Goal: Obtain resource: Download file/media

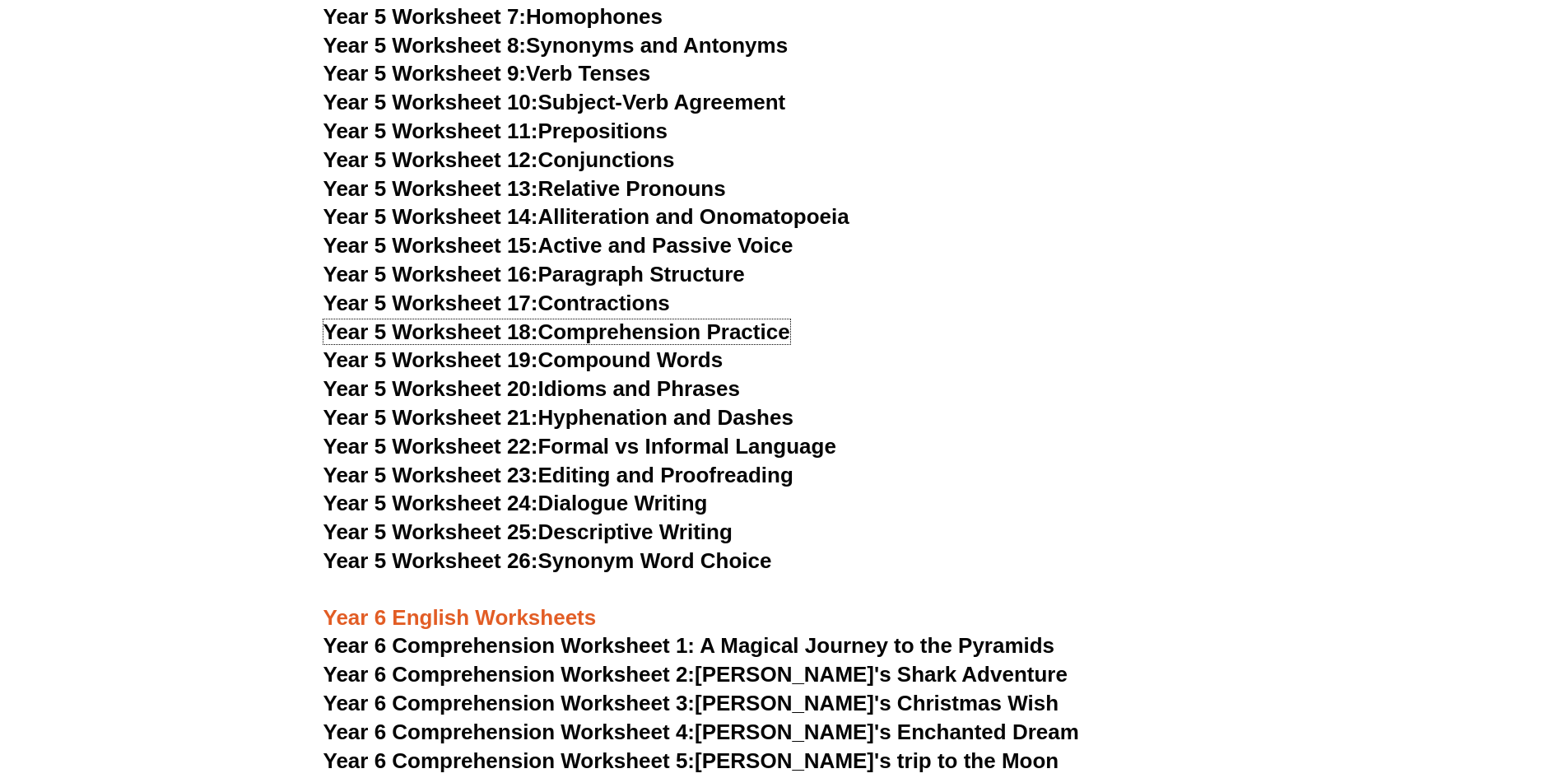
scroll to position [7769, 0]
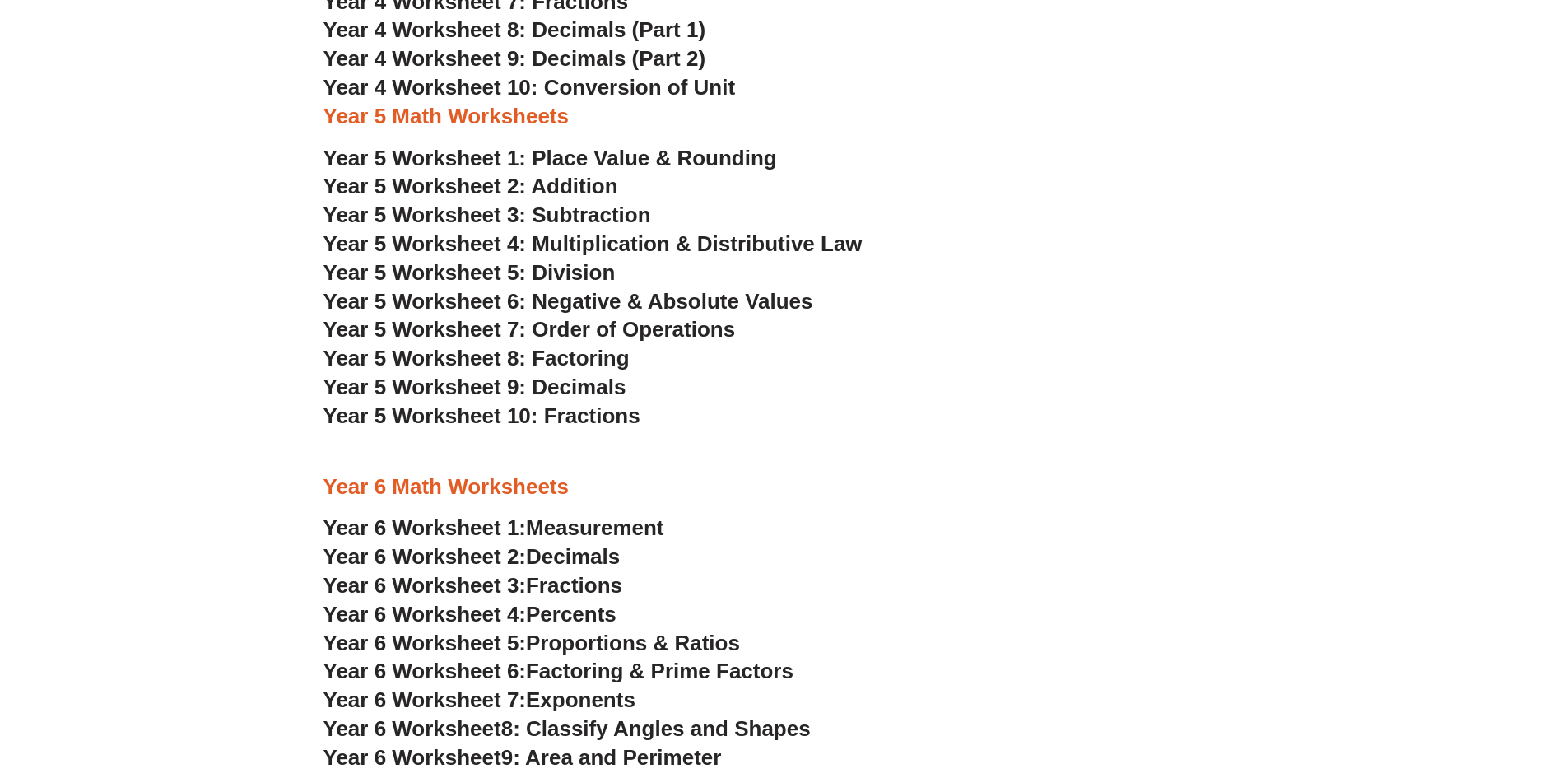
scroll to position [2985, 0]
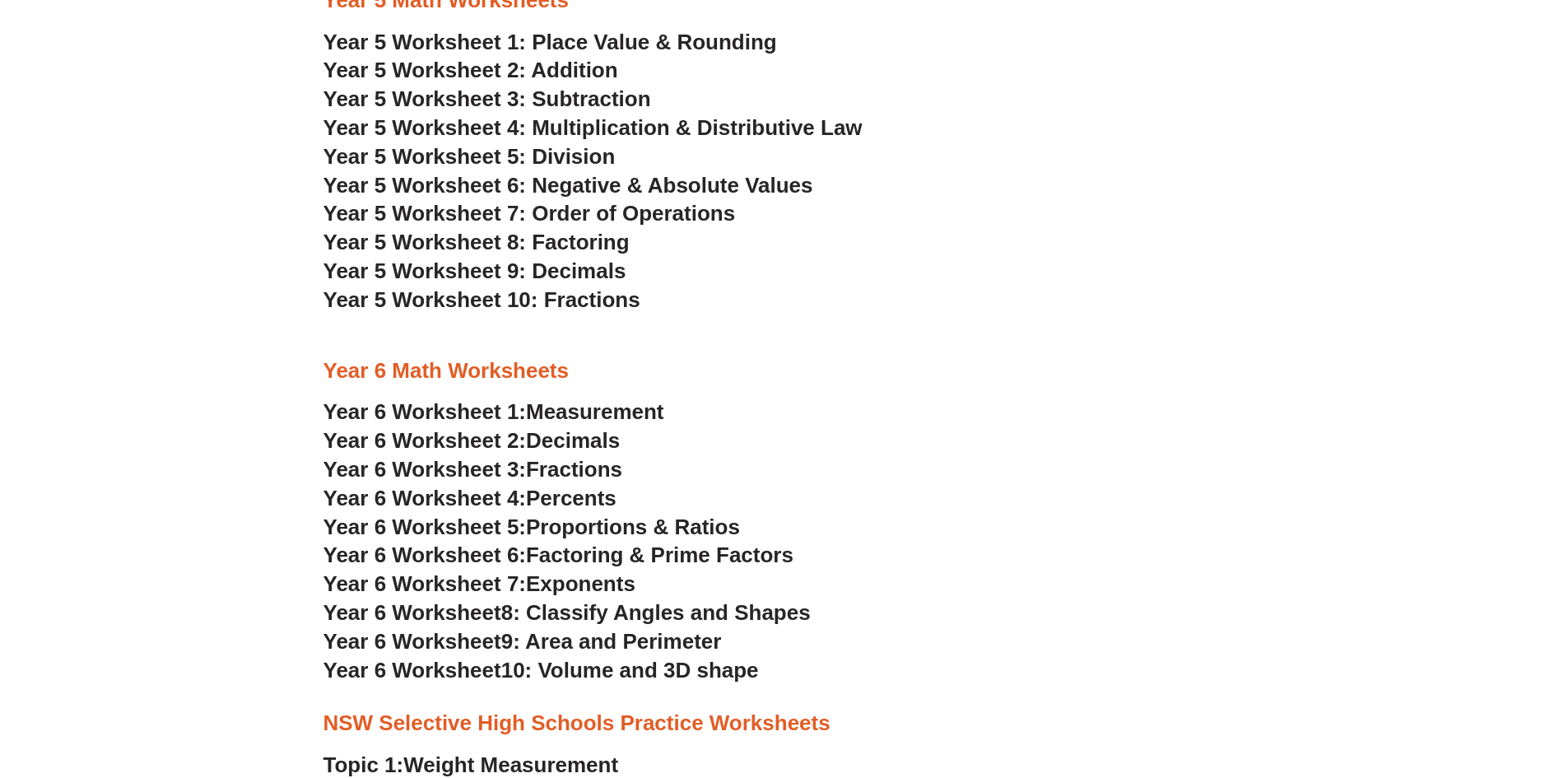
click at [871, 250] on h3 "Year 5 Worksheet 8: Factoring" at bounding box center [784, 243] width 922 height 28
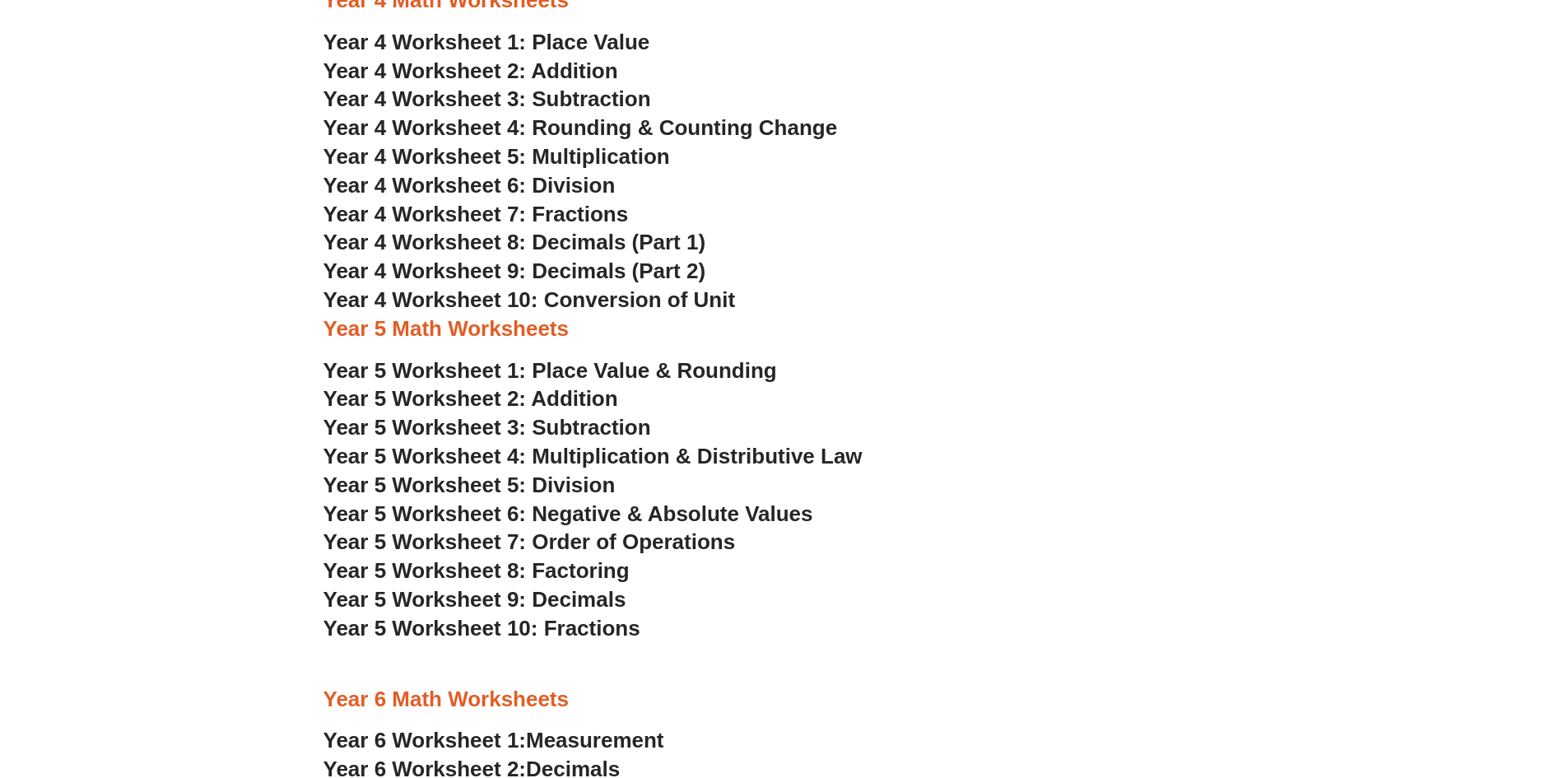
scroll to position [2656, 0]
